Goal: Information Seeking & Learning: Learn about a topic

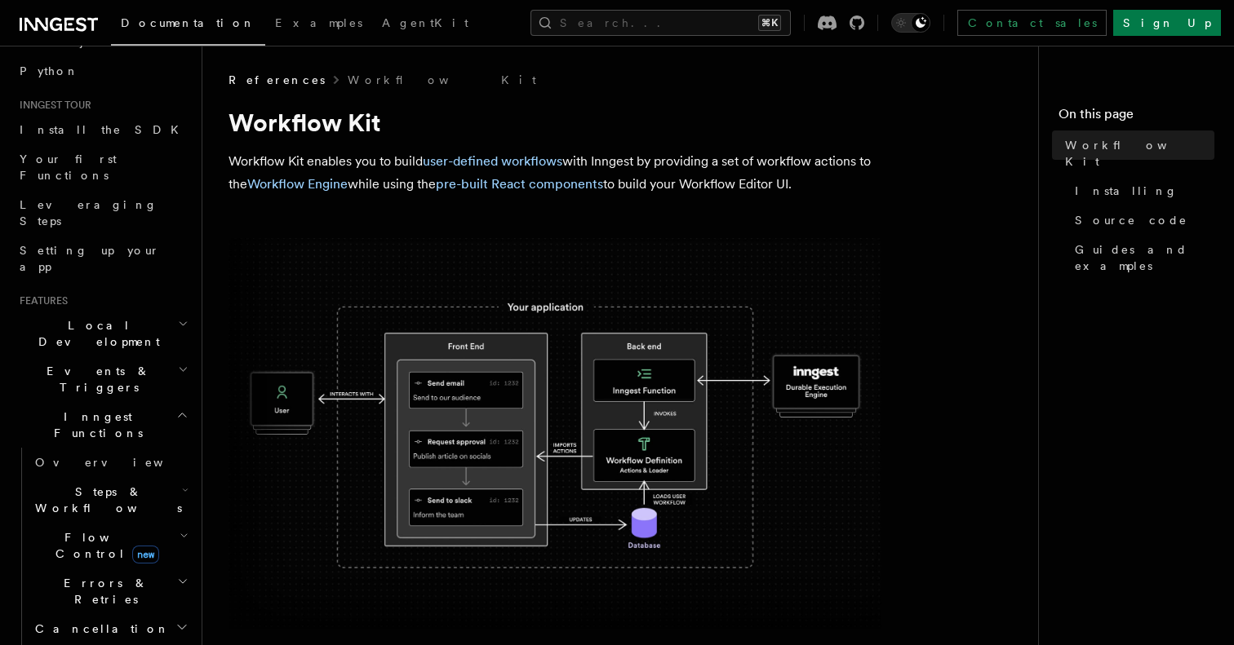
scroll to position [122, 0]
click at [160, 355] on h2 "Events & Triggers" at bounding box center [102, 378] width 179 height 46
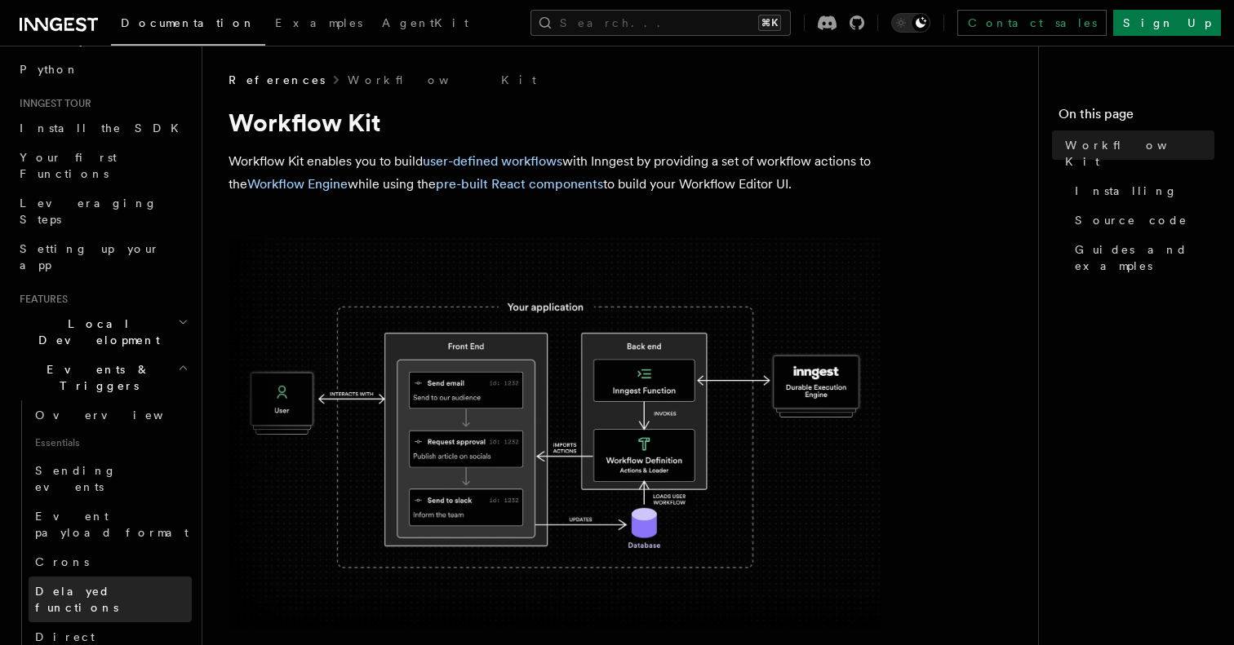
click at [117, 585] on span "Delayed functions" at bounding box center [76, 599] width 83 height 29
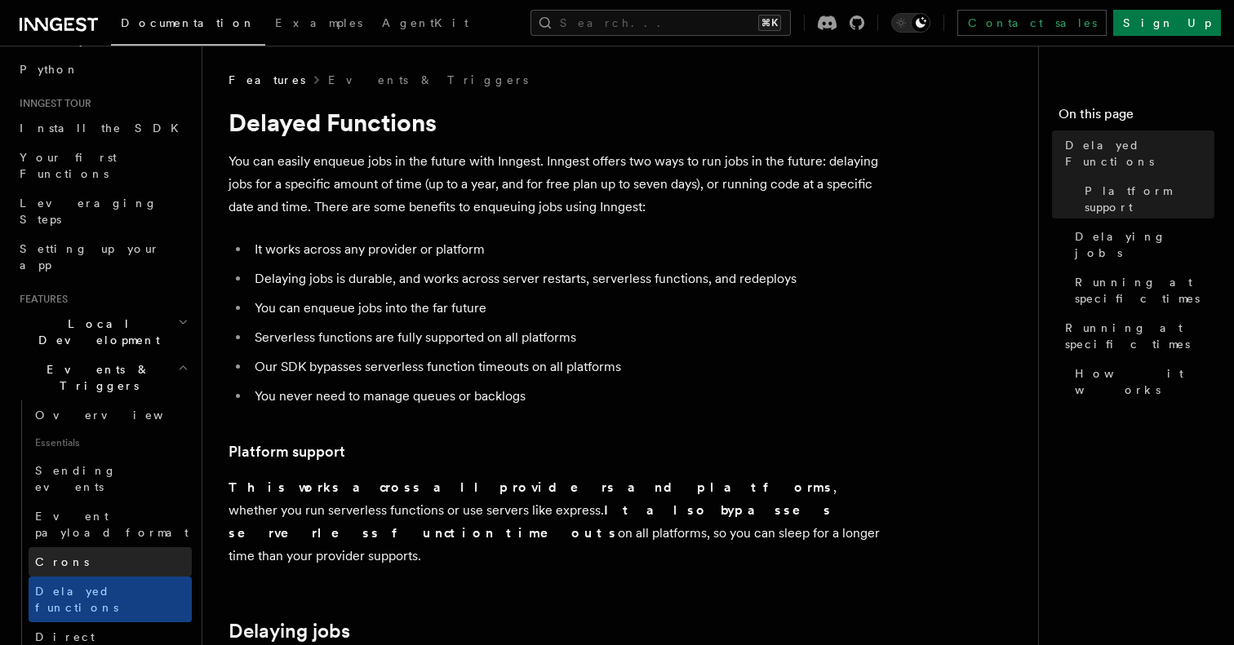
click at [131, 548] on link "Crons" at bounding box center [110, 562] width 163 height 29
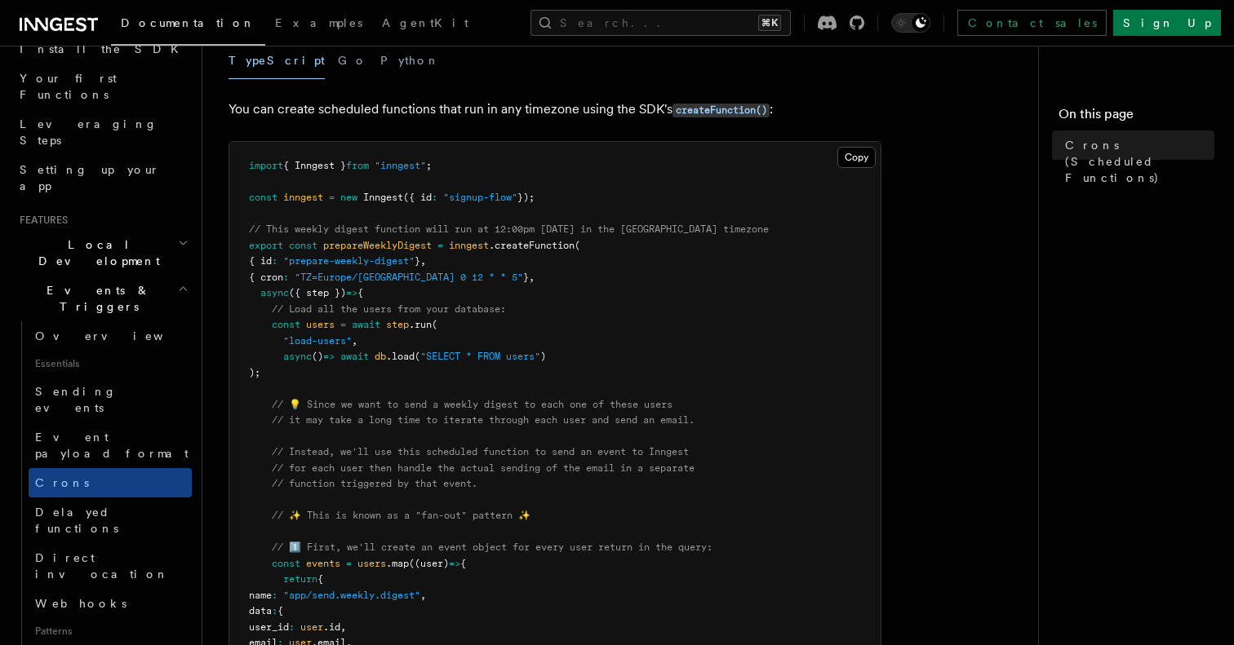
scroll to position [175, 0]
click at [143, 498] on link "Delayed functions" at bounding box center [110, 521] width 163 height 46
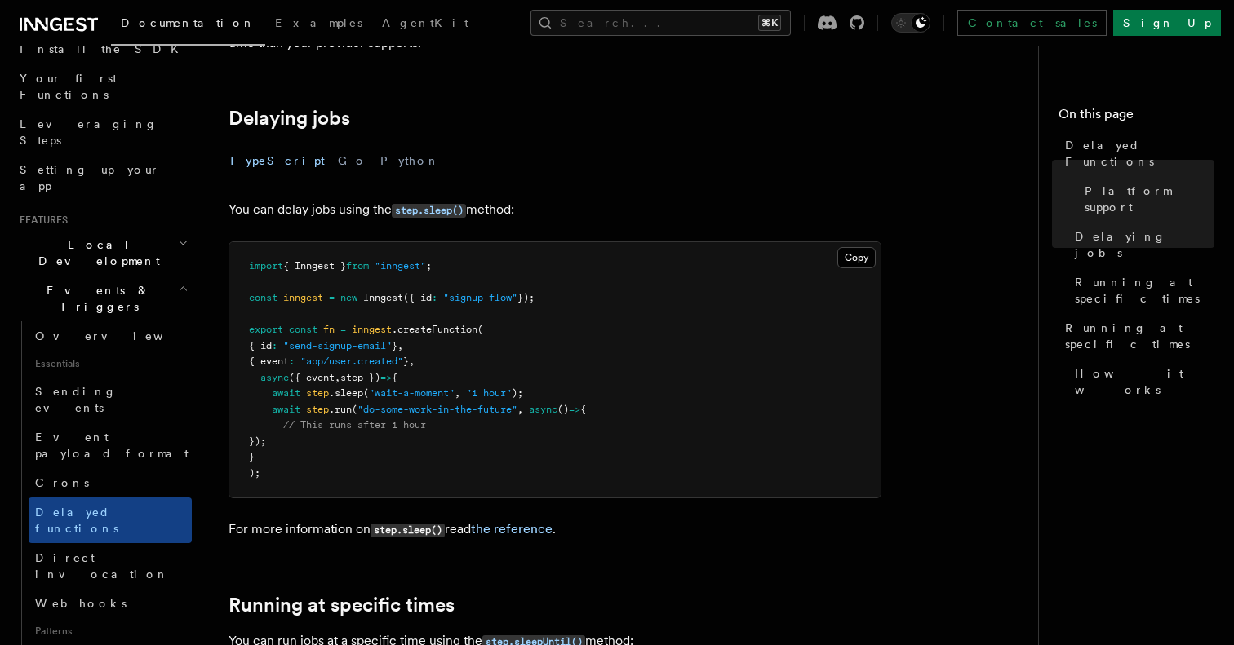
scroll to position [516, 0]
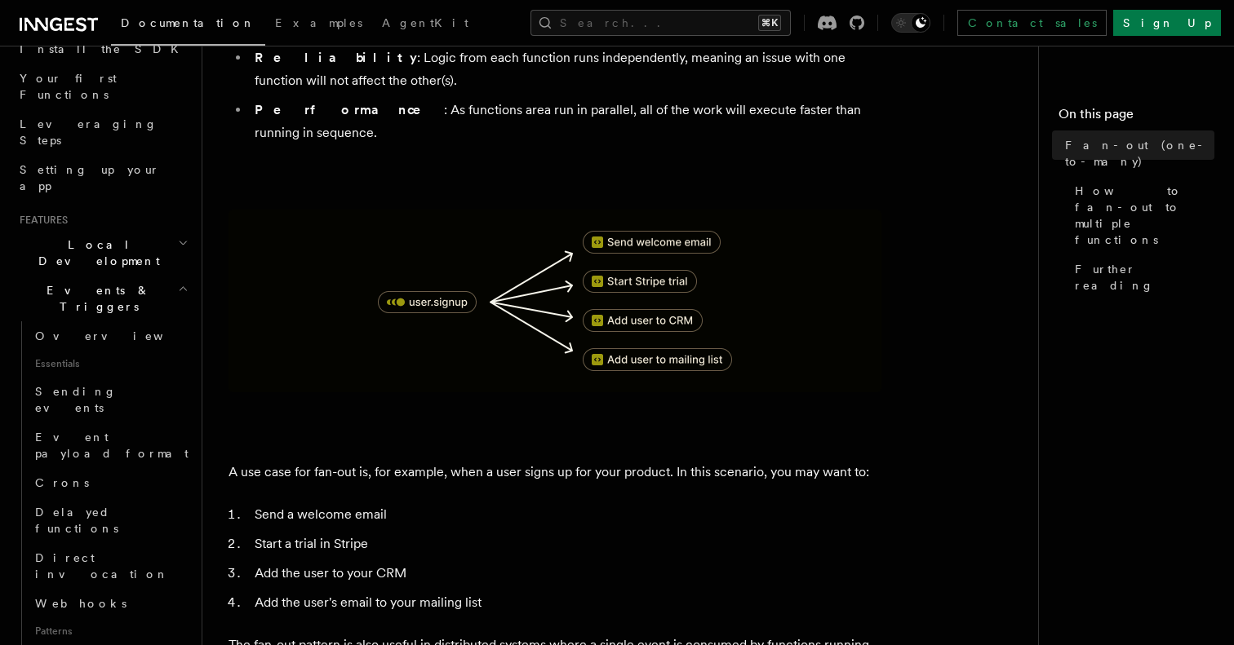
scroll to position [299, 0]
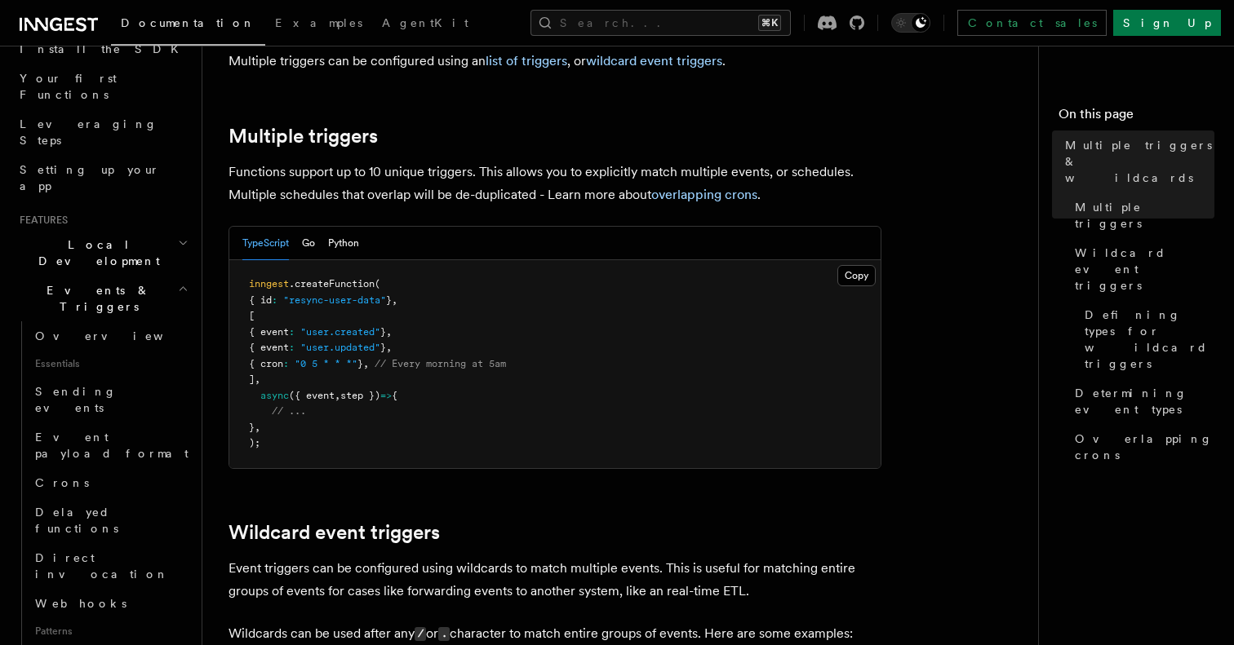
scroll to position [212, 0]
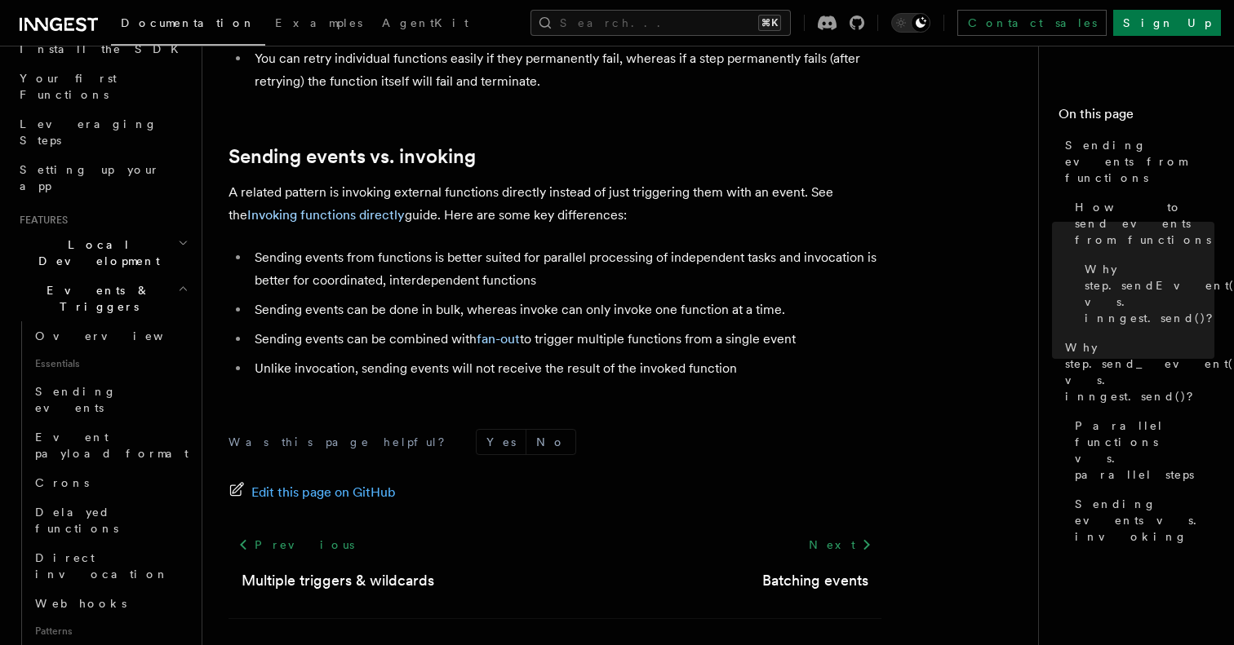
scroll to position [2254, 0]
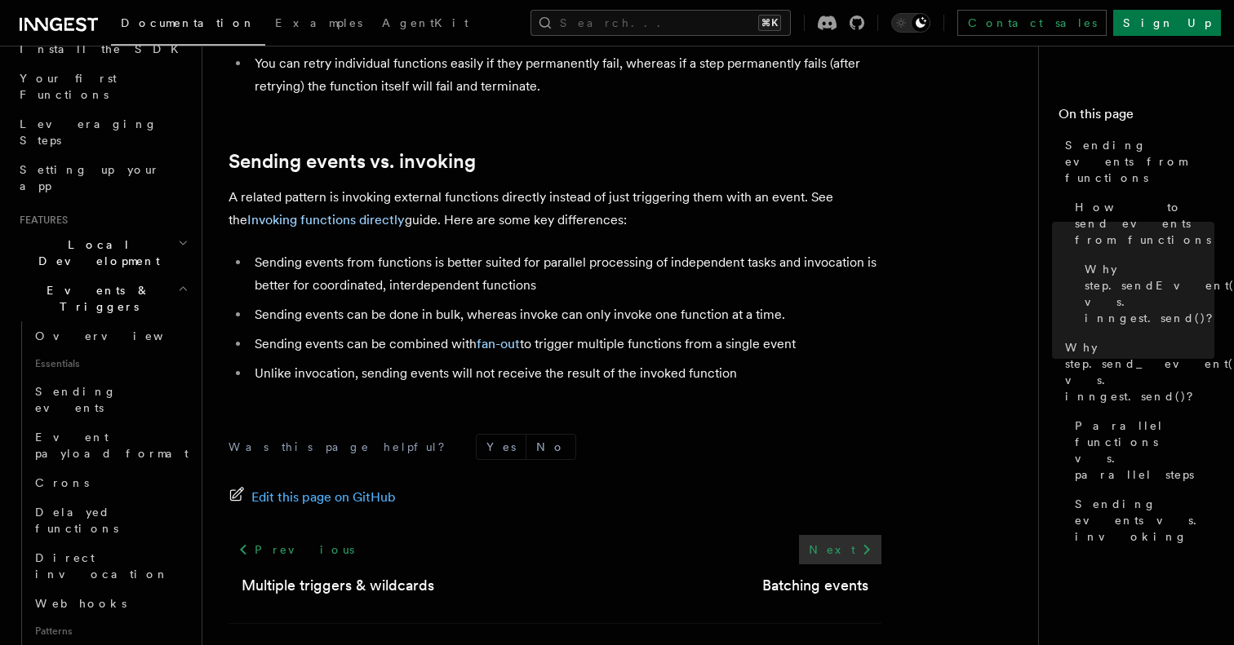
click at [843, 535] on link "Next" at bounding box center [840, 549] width 82 height 29
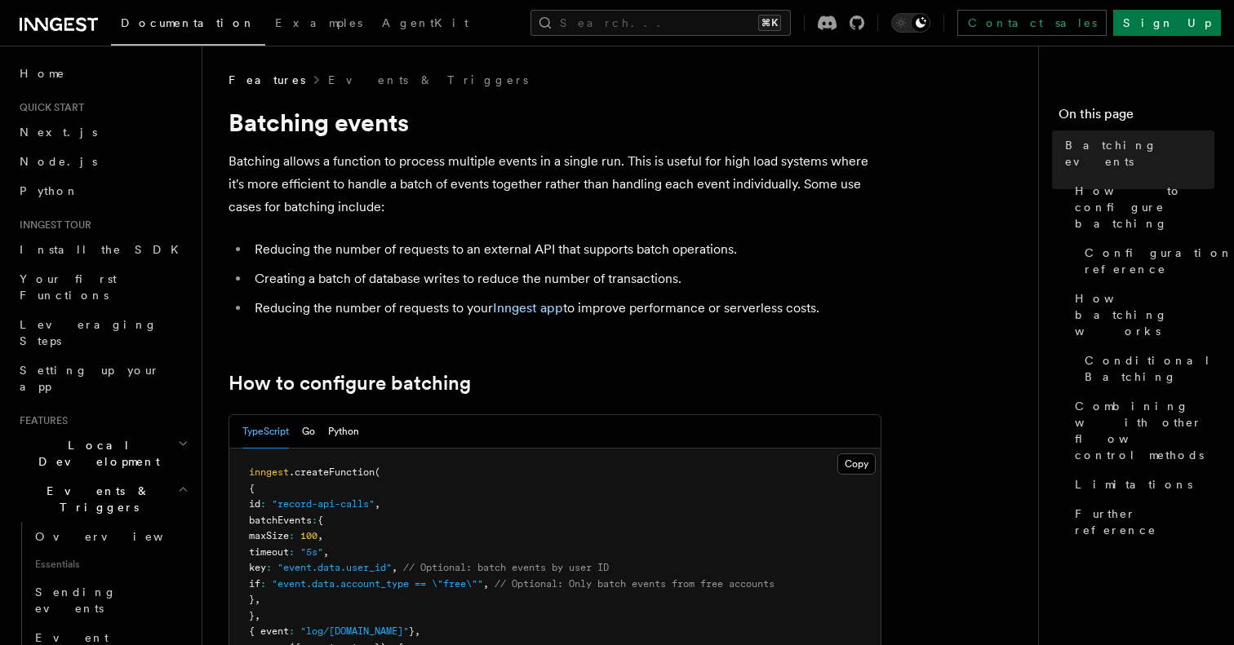
click at [291, 128] on h1 "Batching events" at bounding box center [554, 122] width 653 height 29
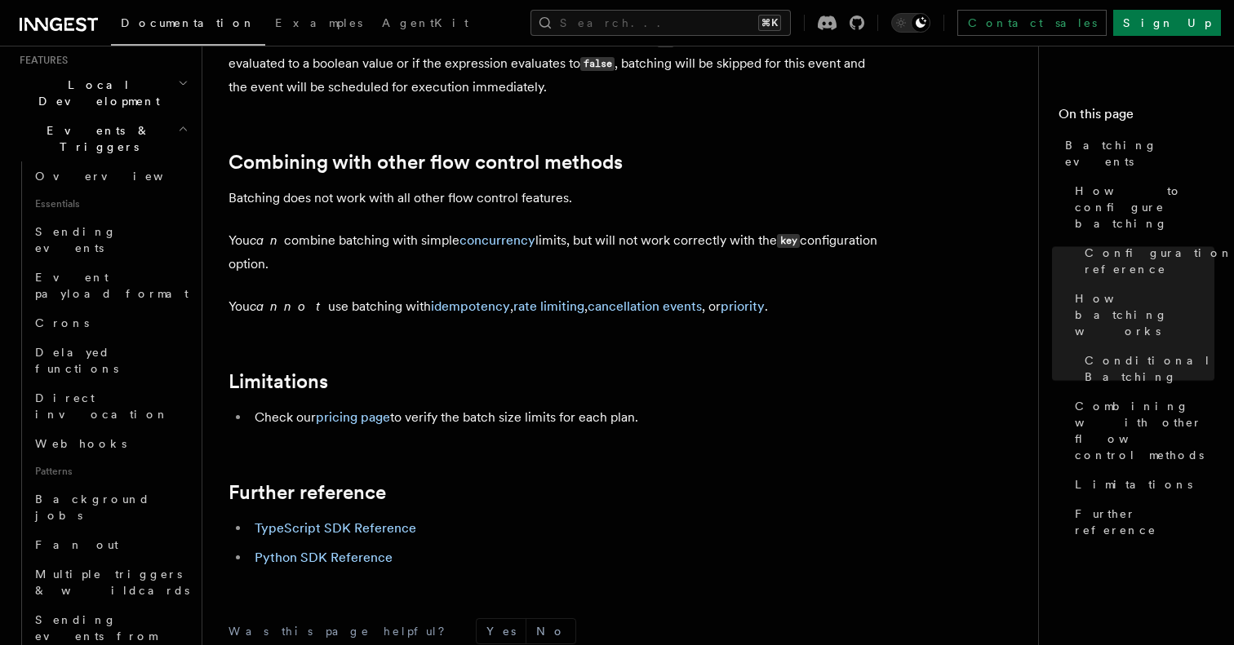
scroll to position [1715, 0]
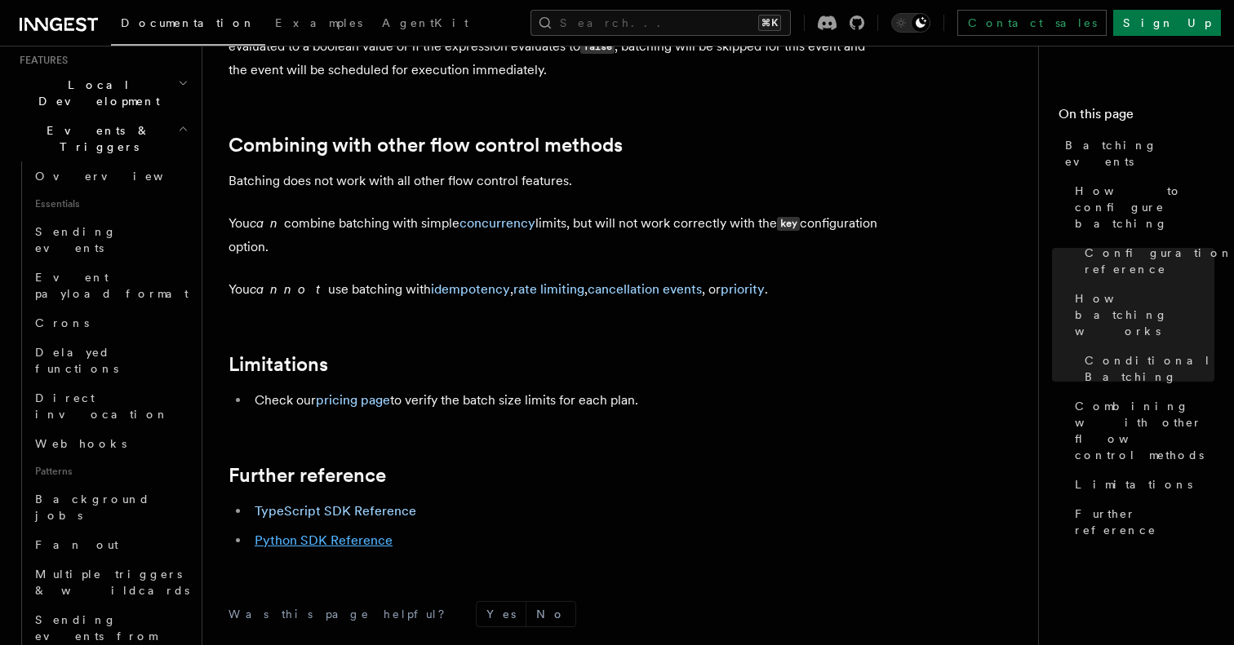
click at [322, 543] on link "Python SDK Reference" at bounding box center [324, 541] width 138 height 16
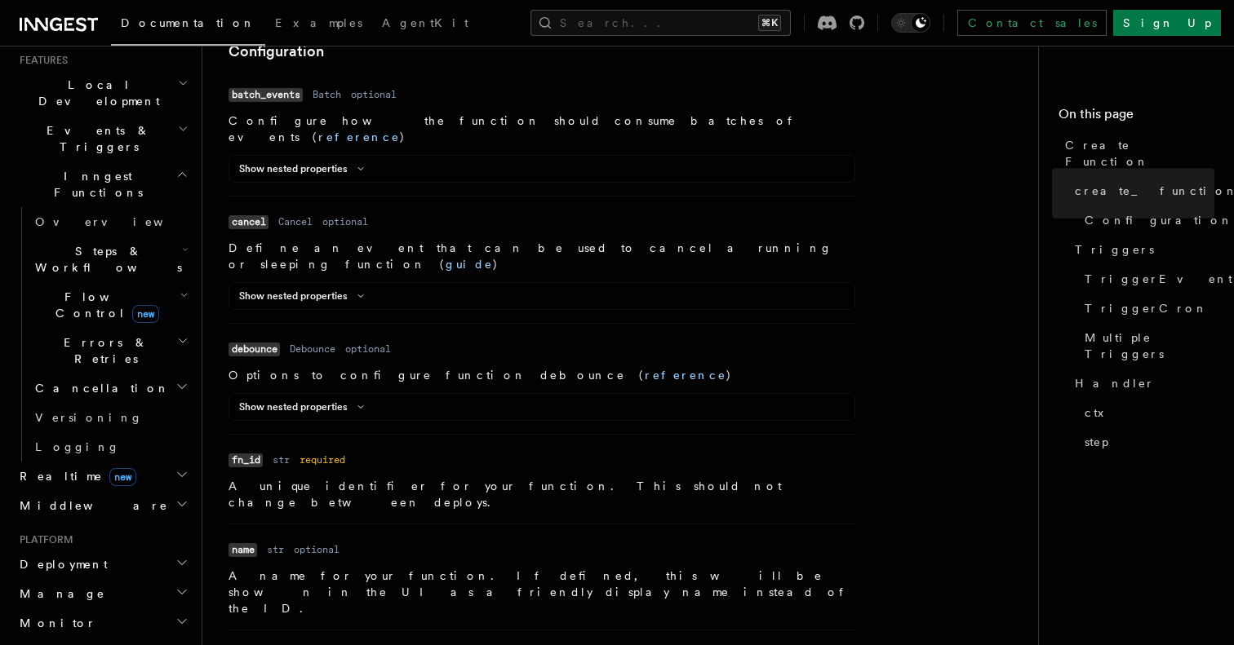
scroll to position [524, 0]
